Goal: Navigation & Orientation: Go to known website

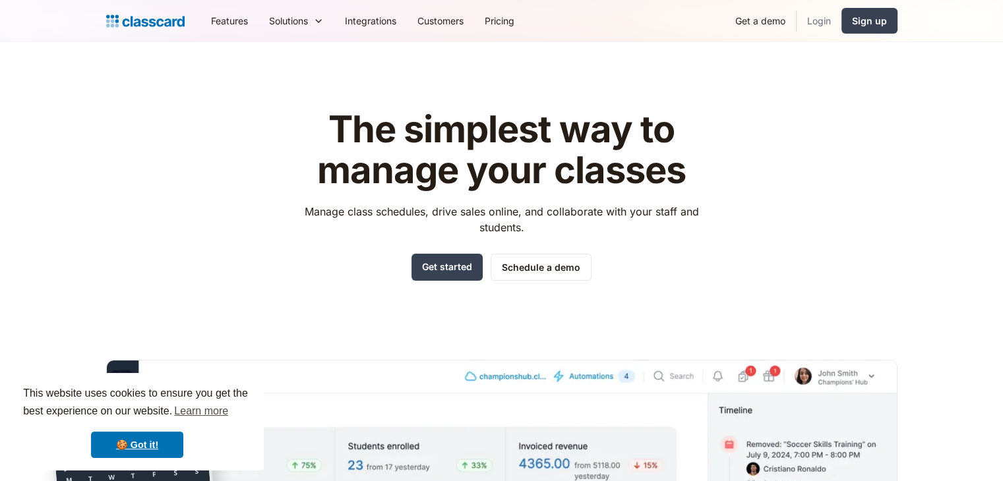
click at [823, 22] on link "Login" at bounding box center [818, 21] width 45 height 30
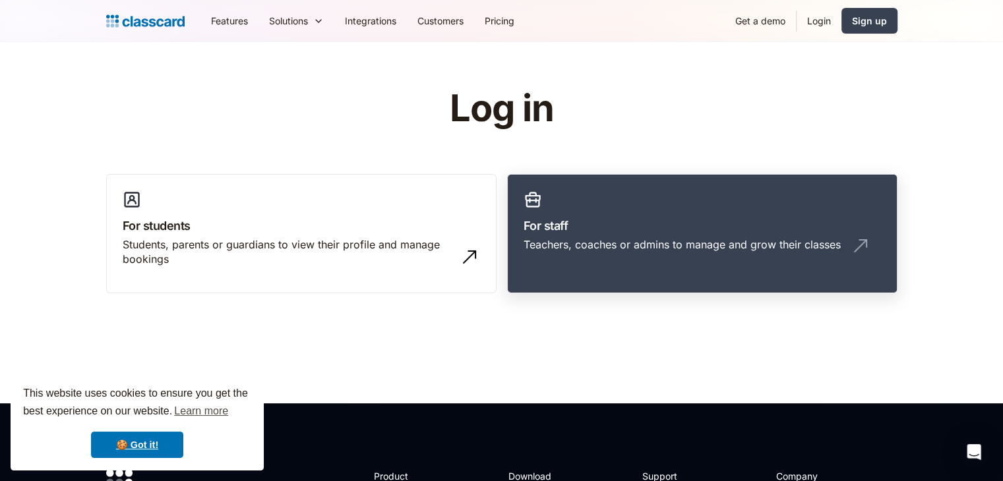
click at [699, 215] on link "For staff Teachers, coaches or admins to manage and grow their classes" at bounding box center [702, 234] width 390 height 120
